Goal: Check status: Check status

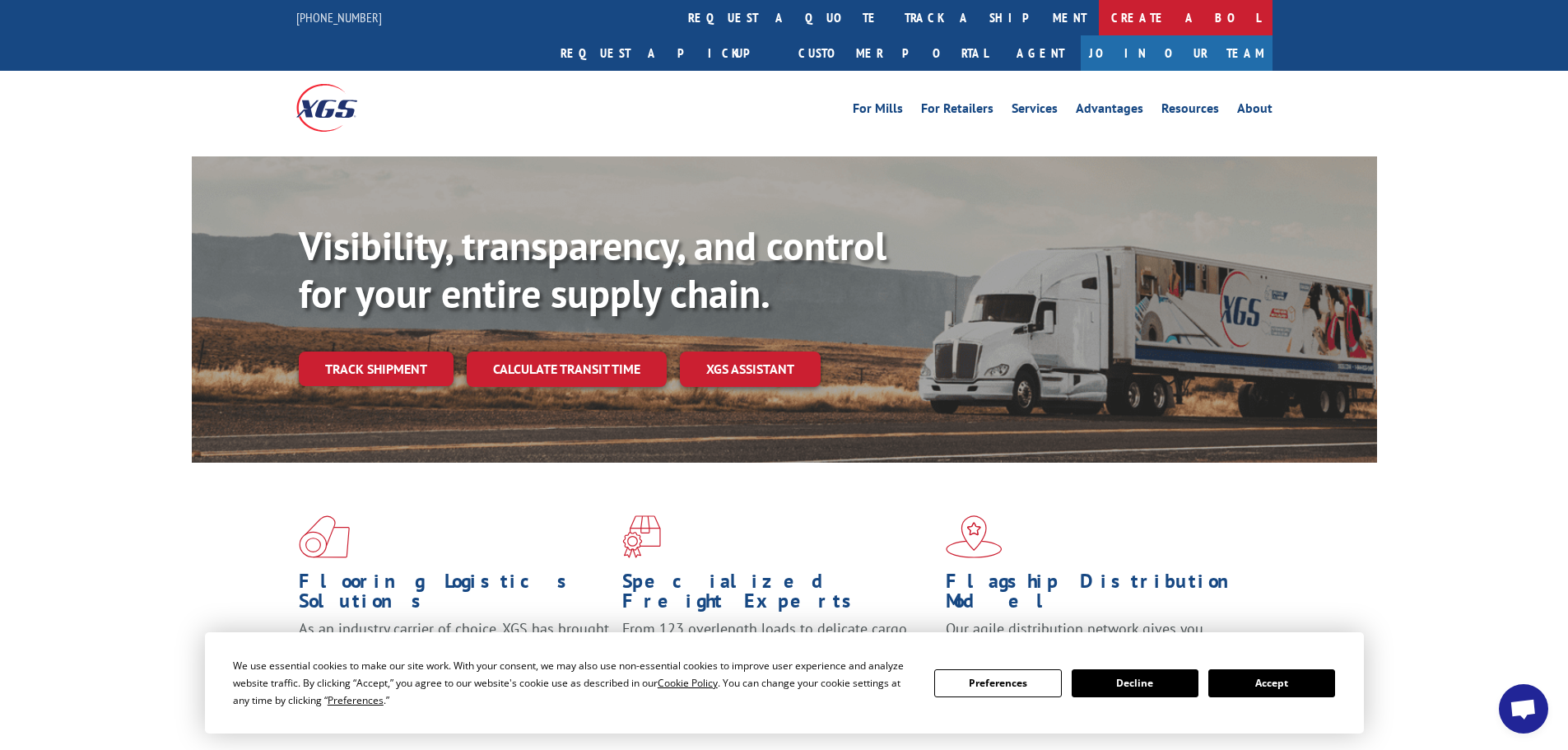
click at [1099, 12] on link "Create a BOL" at bounding box center [1186, 17] width 174 height 35
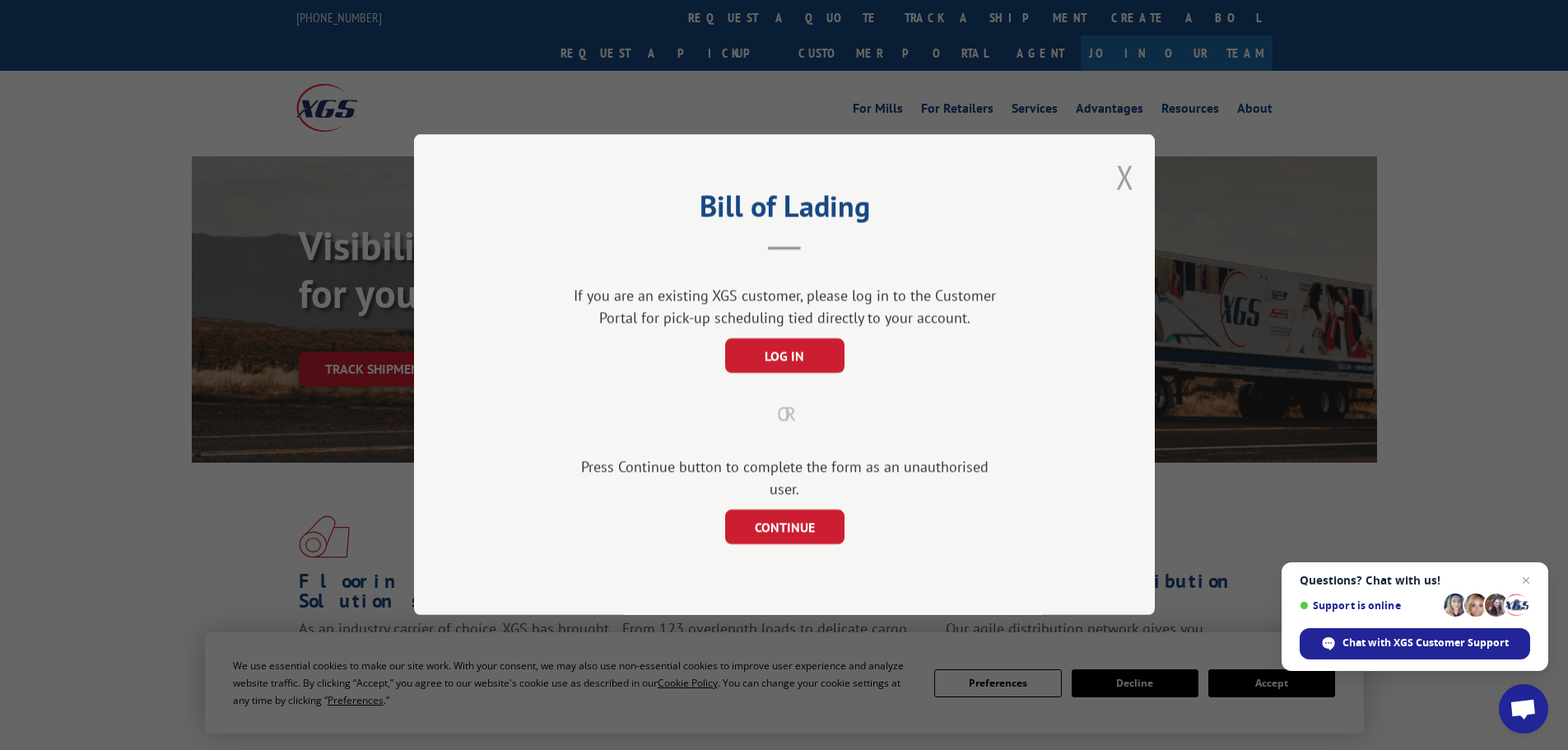
click at [1129, 185] on button "Close modal" at bounding box center [1125, 177] width 18 height 44
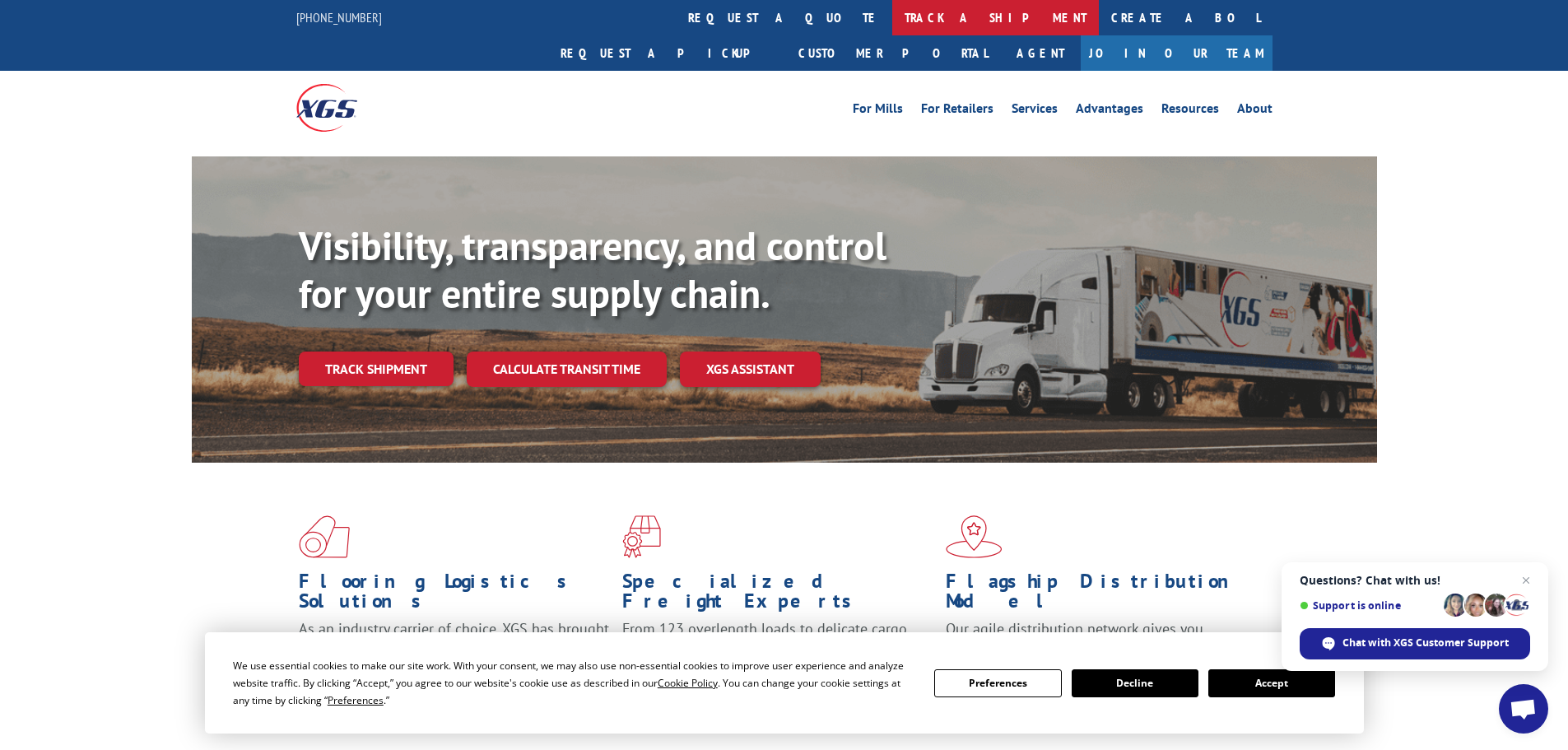
click at [892, 11] on link "track a shipment" at bounding box center [995, 17] width 207 height 35
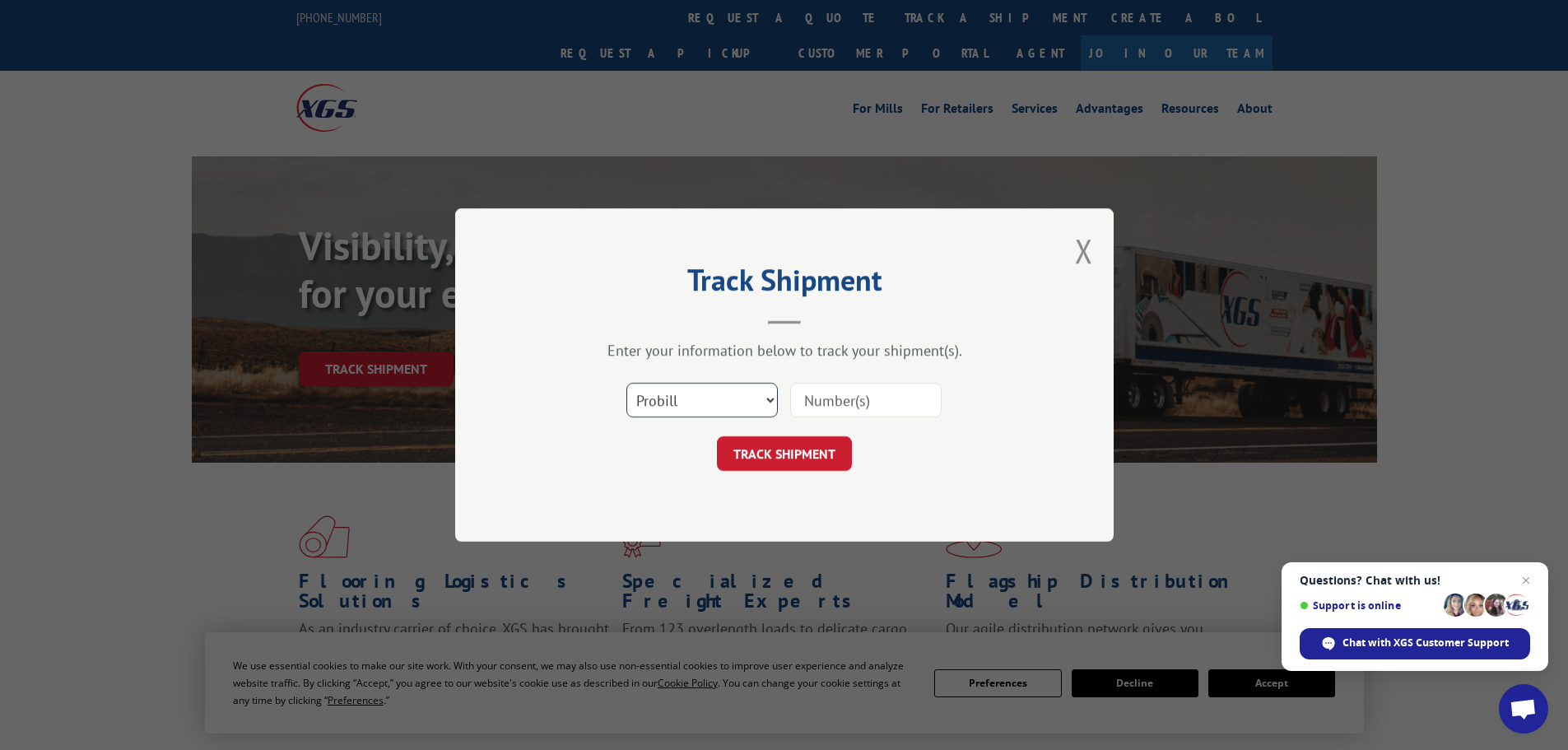
drag, startPoint x: 765, startPoint y: 402, endPoint x: 753, endPoint y: 407, distance: 13.0
click at [765, 403] on select "Select category... Probill BOL PO" at bounding box center [702, 400] width 152 height 34
select select "bol"
click at [626, 382] on select "Select category... Probill BOL PO" at bounding box center [702, 400] width 152 height 34
click at [908, 399] on input at bounding box center [865, 400] width 152 height 34
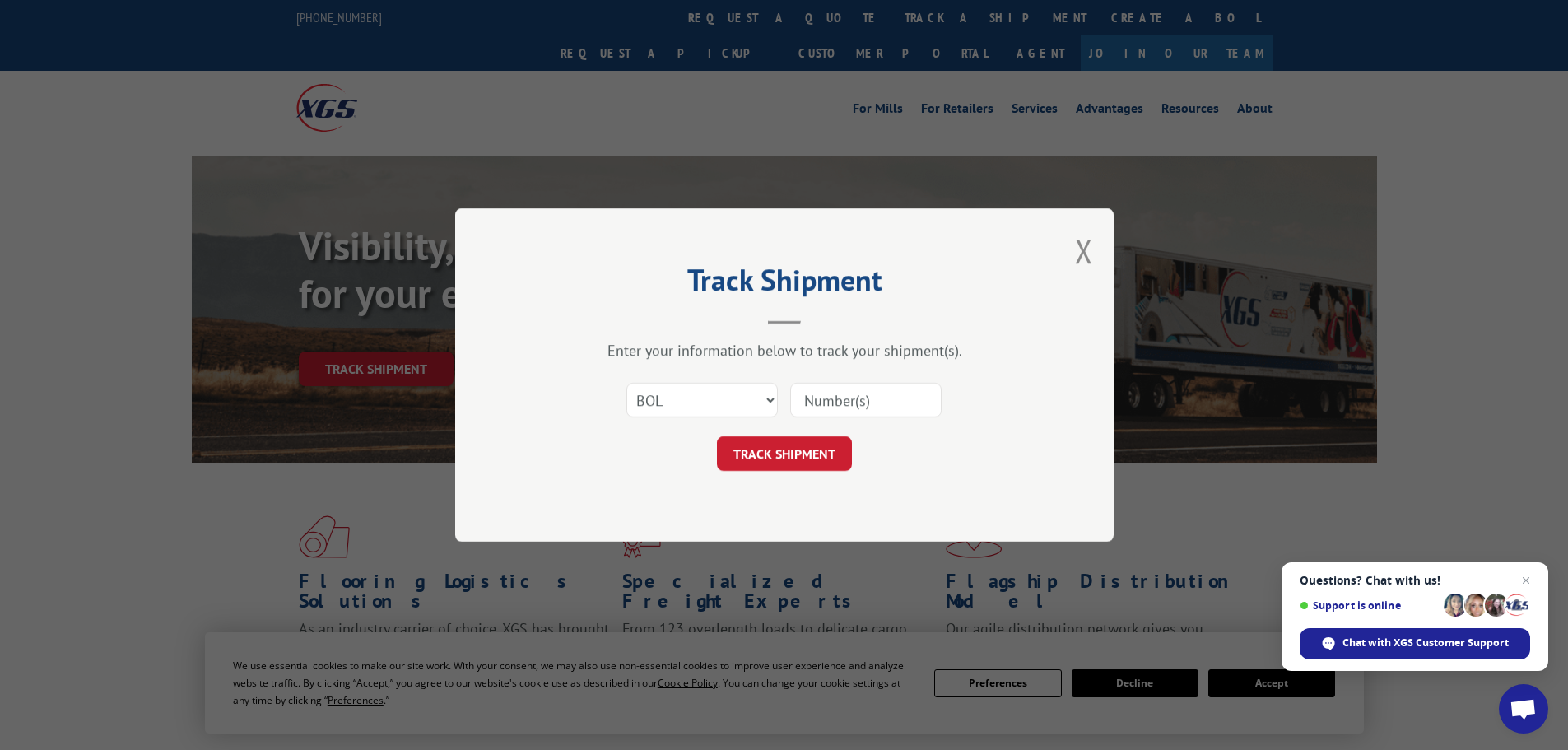
paste input "6045769"
type input "6045769"
click at [790, 456] on button "TRACK SHIPMENT" at bounding box center [784, 454] width 135 height 34
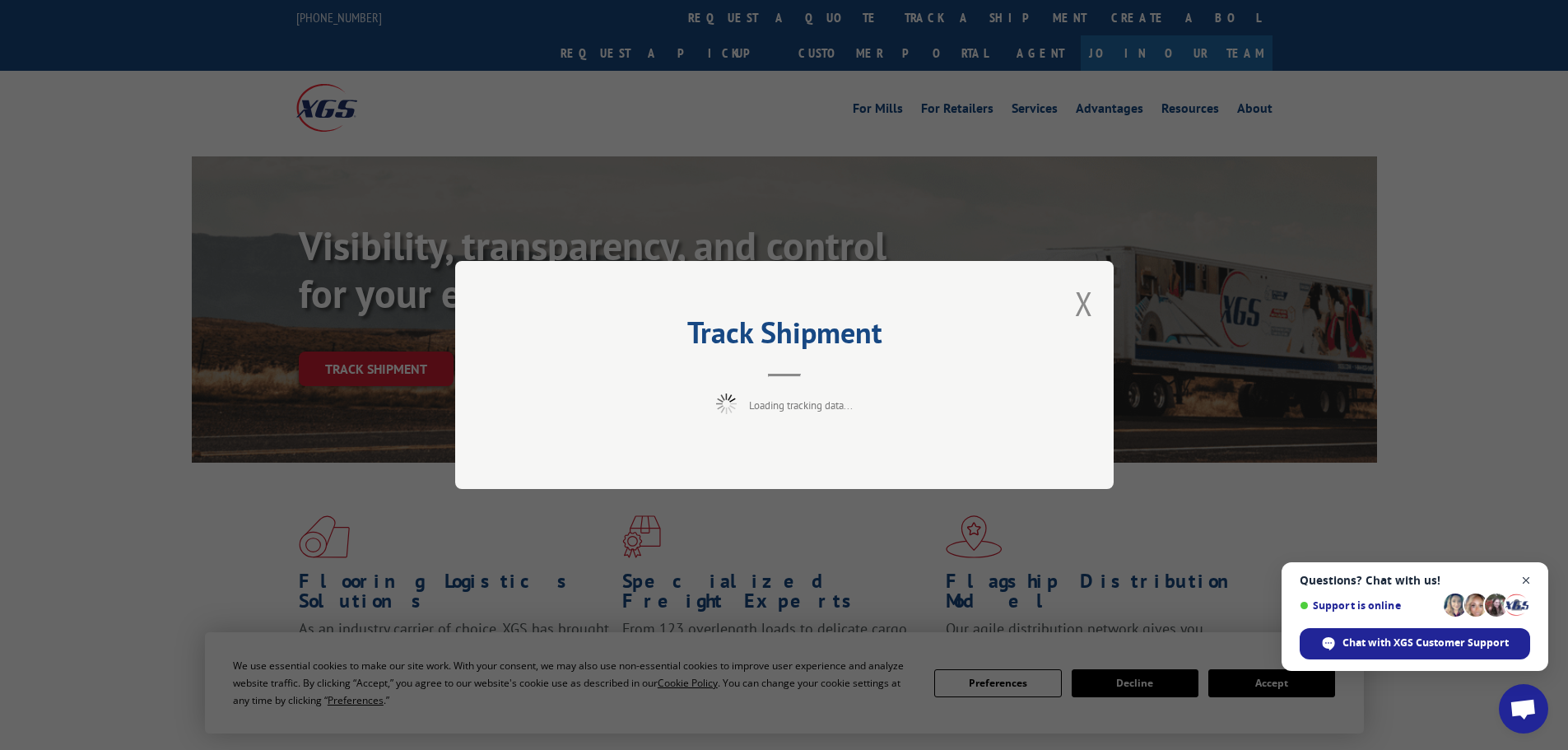
click at [1526, 580] on span "Close chat" at bounding box center [1526, 580] width 21 height 21
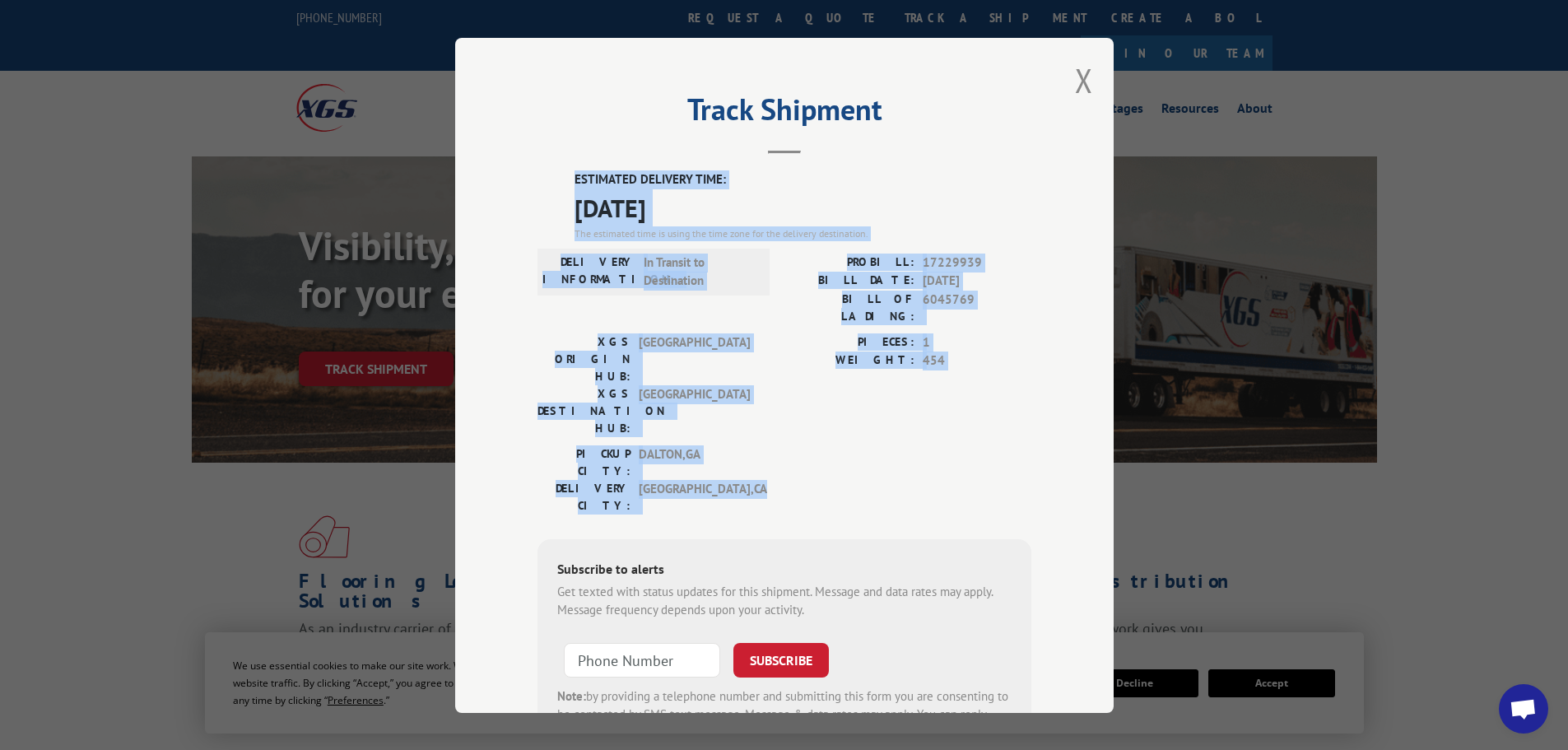
drag, startPoint x: 567, startPoint y: 172, endPoint x: 781, endPoint y: 418, distance: 326.1
click at [781, 418] on div "ESTIMATED DELIVERY TIME: [DATE] The estimated time is using the time zone for t…" at bounding box center [784, 466] width 493 height 592
copy div "ESTIMATED DELIVERY TIME: [DATE] The estimated time is using the time zone for t…"
click at [1080, 74] on button "Close modal" at bounding box center [1083, 80] width 18 height 44
